Goal: Information Seeking & Learning: Learn about a topic

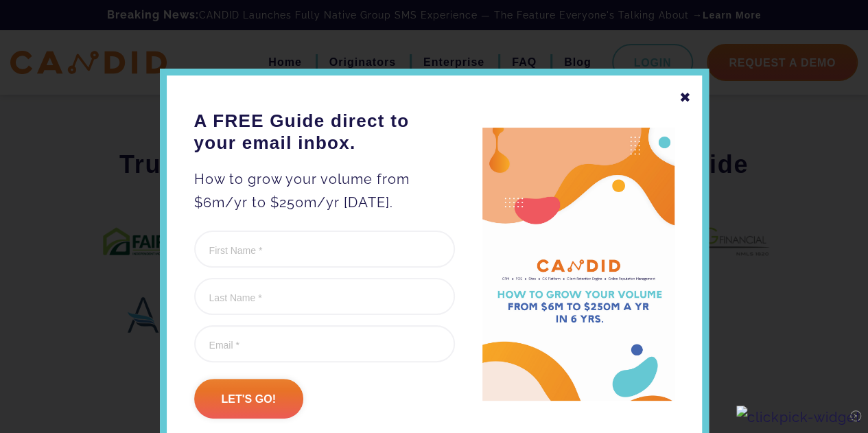
scroll to position [790, 0]
click at [679, 99] on div "✖" at bounding box center [685, 97] width 12 height 23
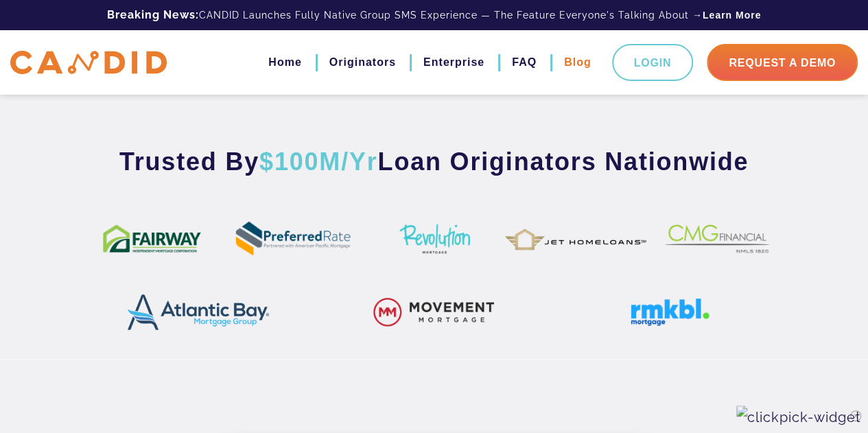
click at [579, 62] on link "Blog" at bounding box center [577, 62] width 27 height 23
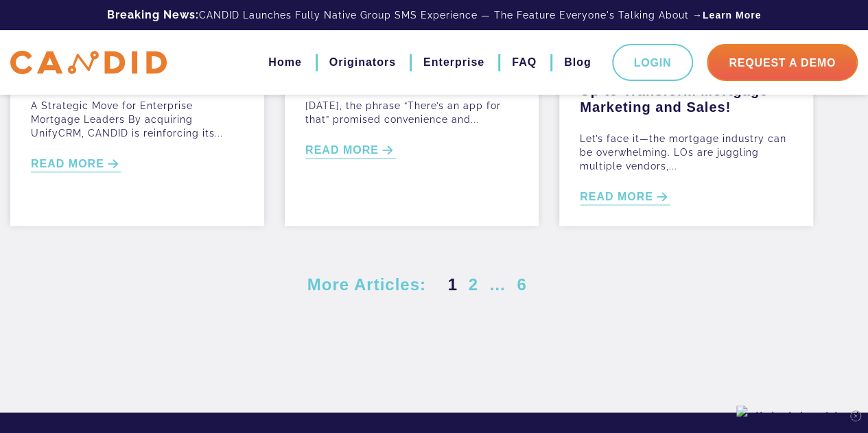
scroll to position [724, 0]
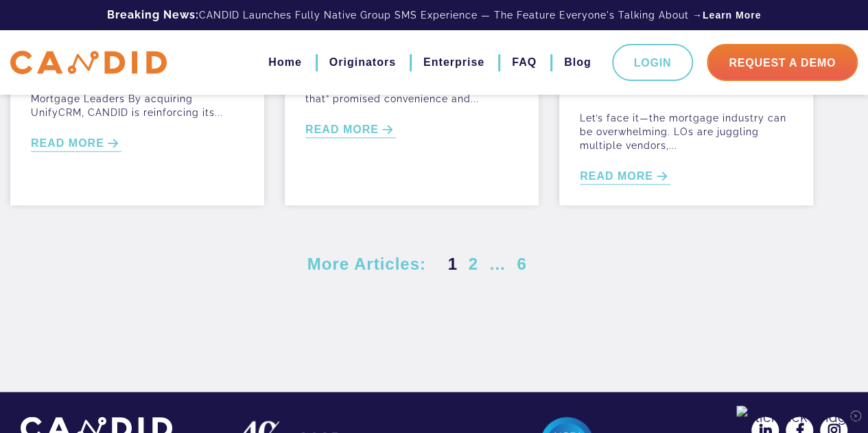
drag, startPoint x: 873, startPoint y: 90, endPoint x: 860, endPoint y: 327, distance: 237.7
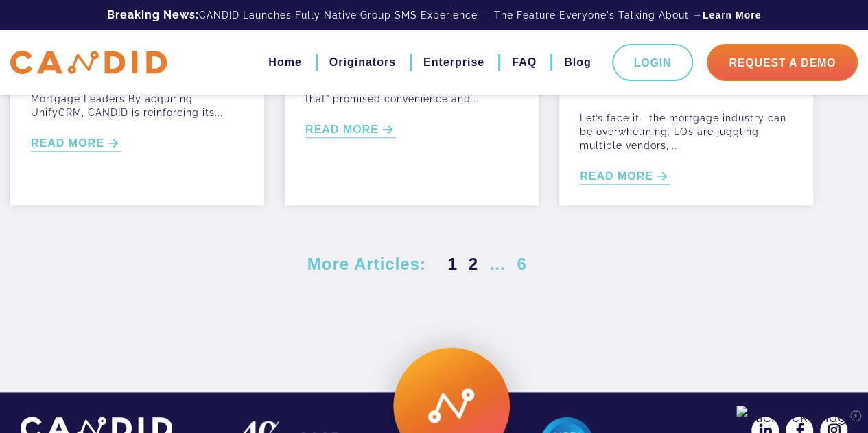
click at [474, 265] on link "2" at bounding box center [473, 264] width 15 height 19
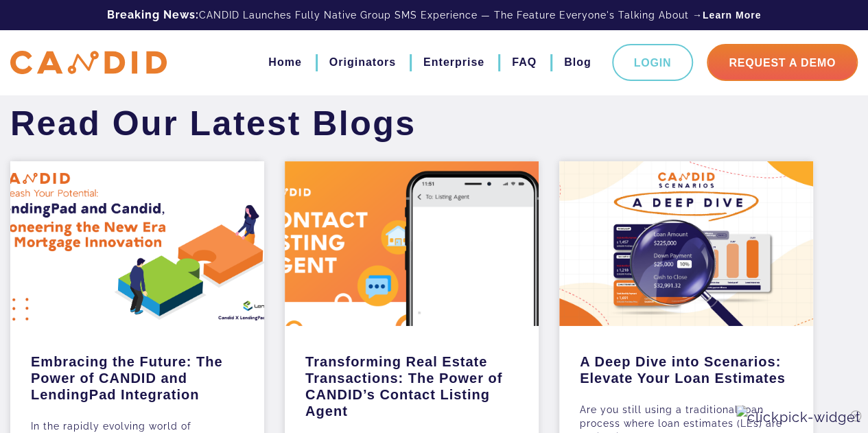
drag, startPoint x: 874, startPoint y: 126, endPoint x: 877, endPoint y: 91, distance: 35.1
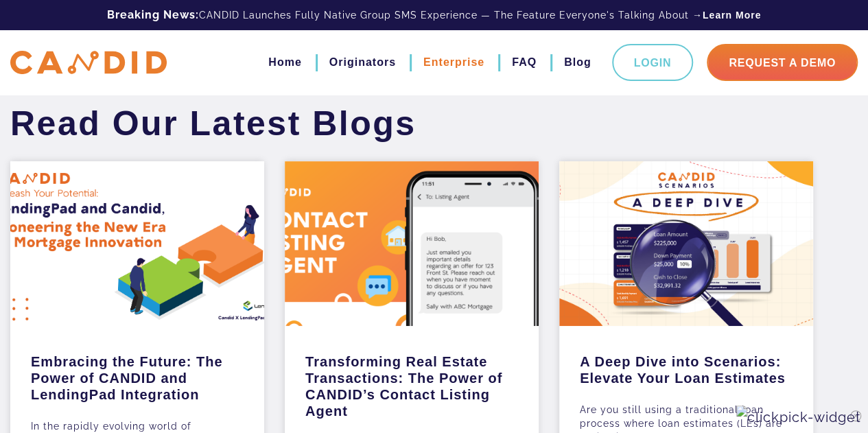
click at [451, 65] on link "Enterprise" at bounding box center [453, 62] width 61 height 23
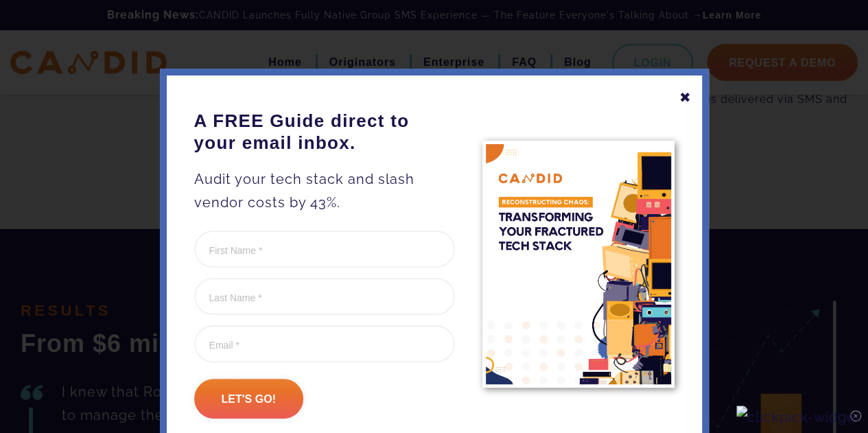
scroll to position [2099, 0]
click at [679, 99] on div "✖" at bounding box center [685, 97] width 12 height 23
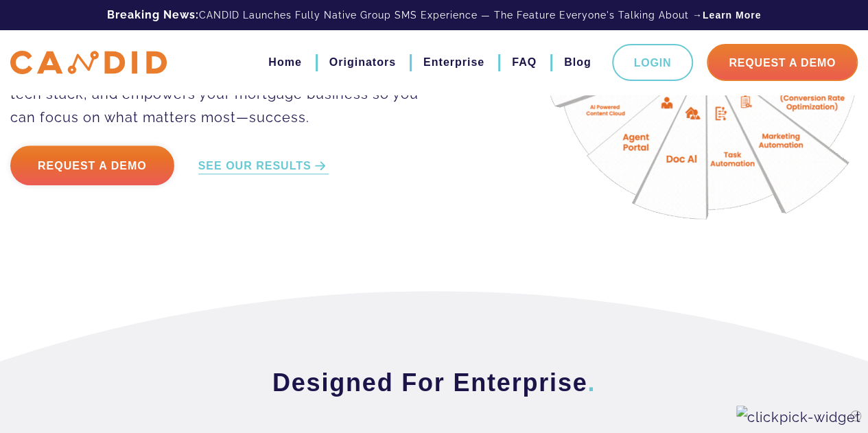
scroll to position [0, 0]
